Goal: Communication & Community: Connect with others

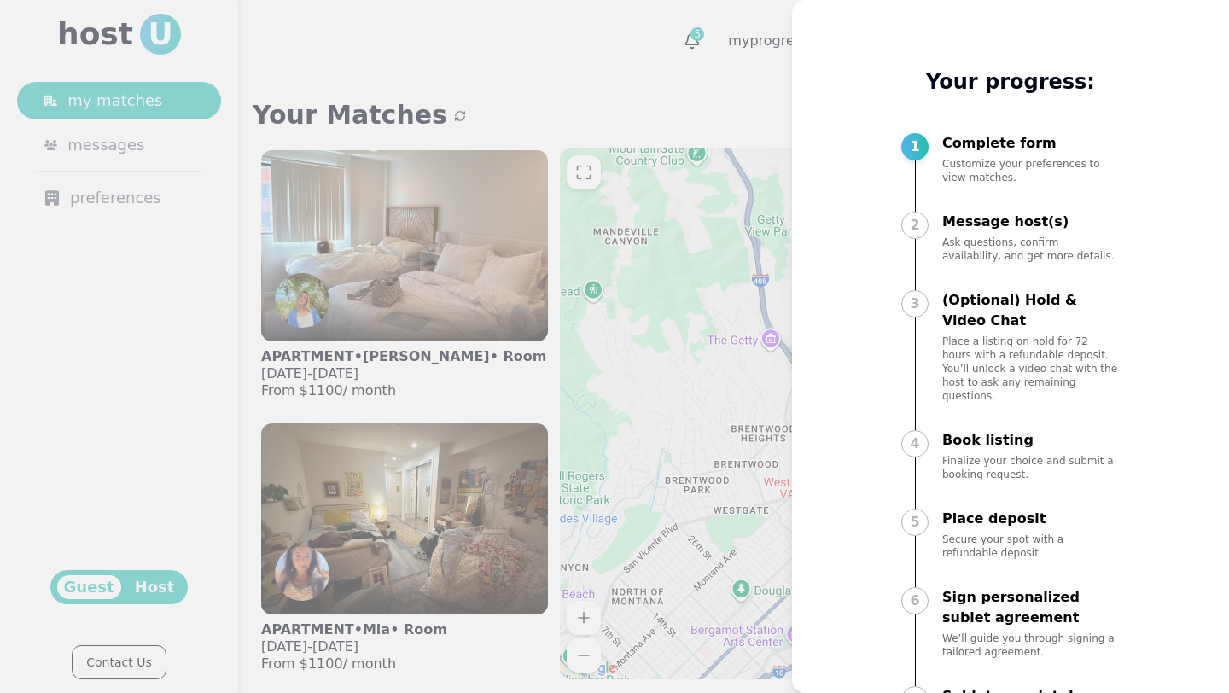
click at [546, 55] on div at bounding box center [614, 346] width 1229 height 693
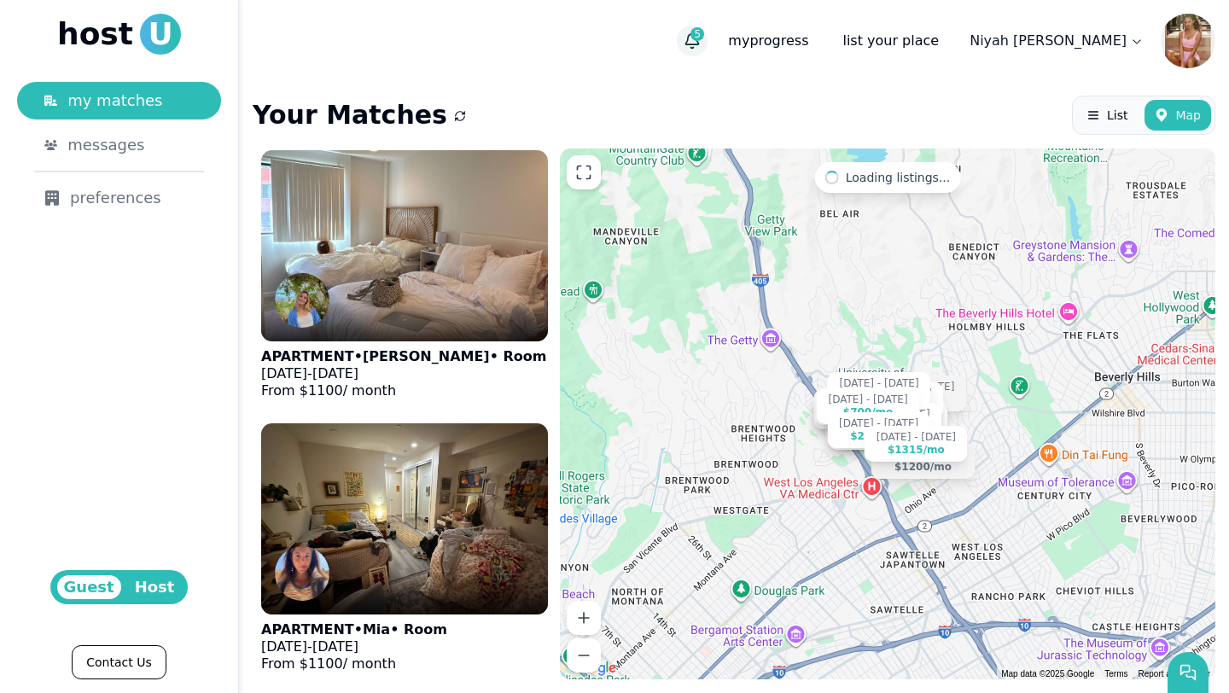
click at [704, 37] on span "5" at bounding box center [698, 34] width 14 height 14
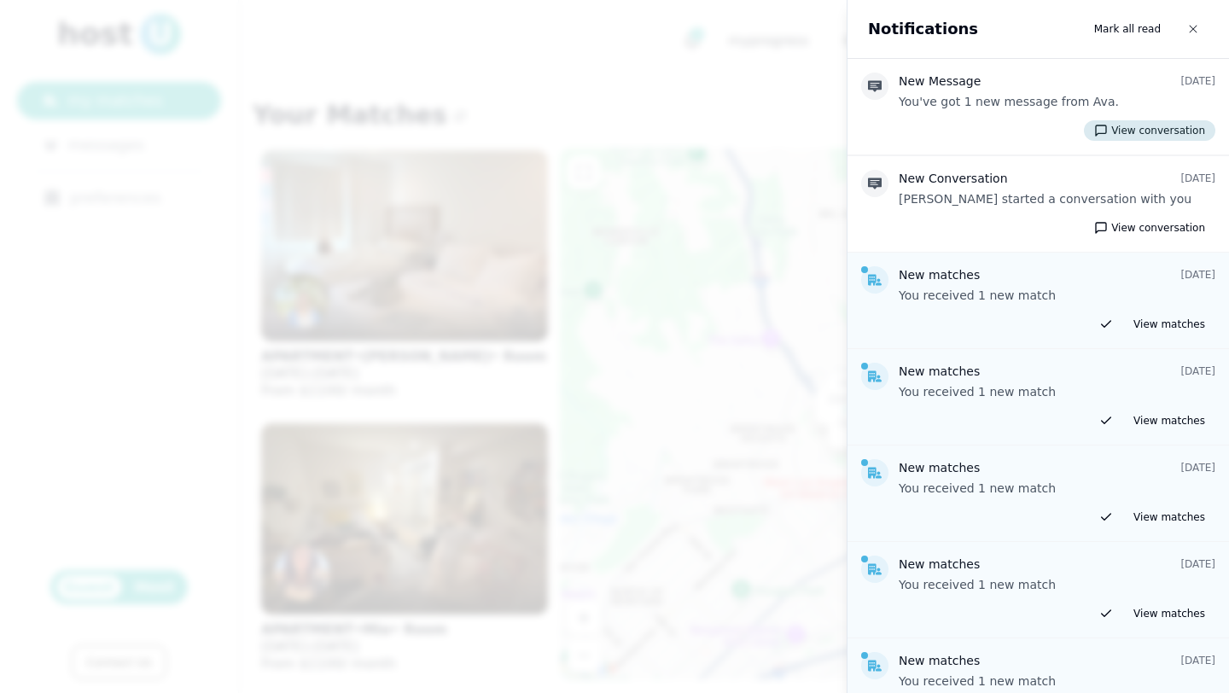
click at [1127, 131] on button "View conversation" at bounding box center [1149, 130] width 131 height 20
